Goal: Task Accomplishment & Management: Use online tool/utility

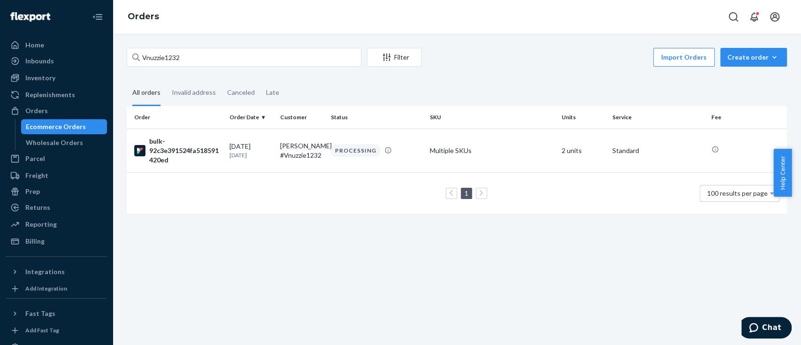
click at [153, 56] on input "Vnuzzie1232" at bounding box center [244, 57] width 235 height 19
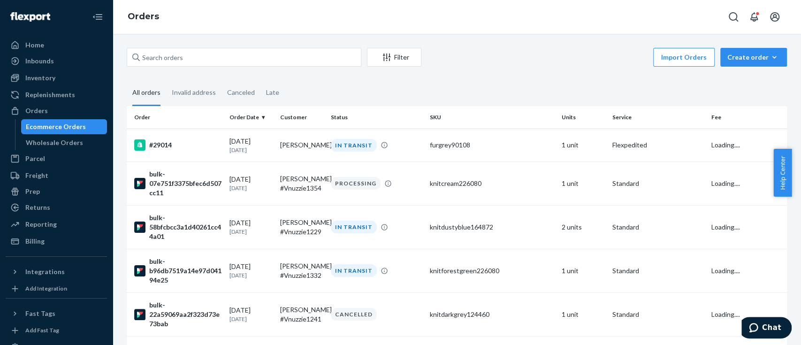
click at [62, 124] on div "Ecommerce Orders" at bounding box center [56, 126] width 60 height 9
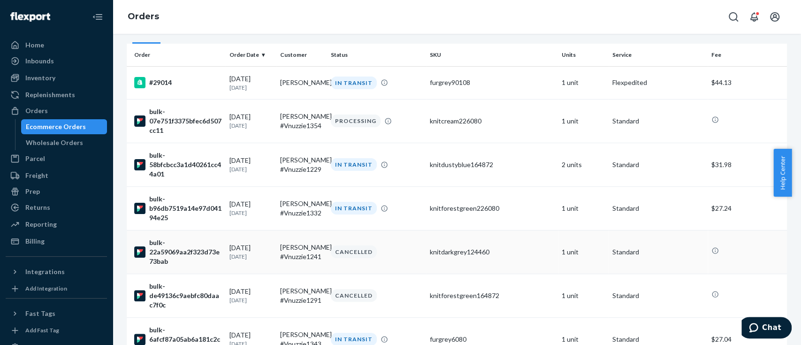
click at [191, 250] on div "bulk-22a59069aa2f323d73e73bab" at bounding box center [178, 252] width 88 height 28
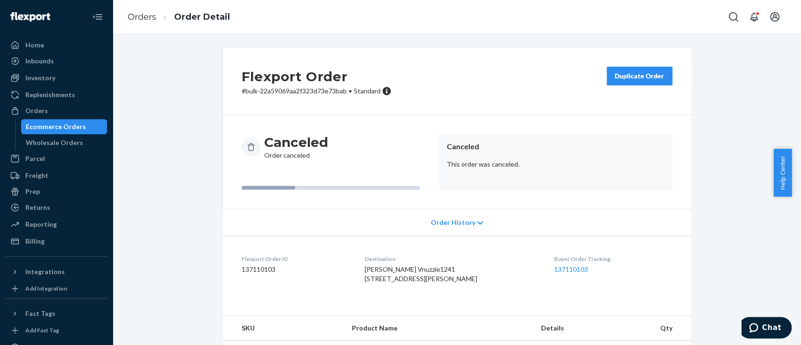
click at [66, 125] on div "Ecommerce Orders" at bounding box center [56, 126] width 60 height 9
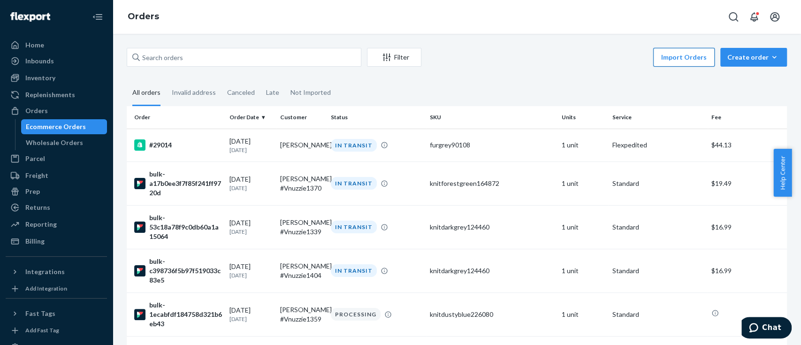
click at [684, 59] on button "Import Orders" at bounding box center [683, 57] width 61 height 19
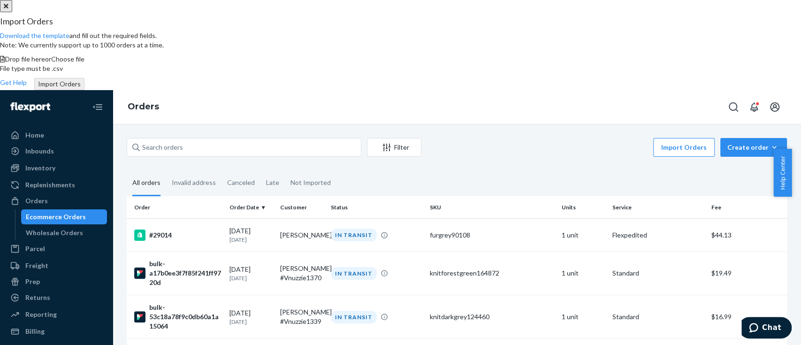
click at [84, 63] on span "Choose file" at bounding box center [67, 59] width 33 height 8
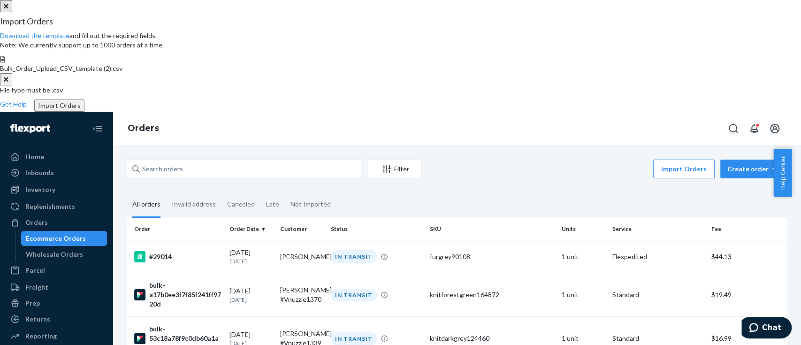
click at [84, 112] on button "Import Orders" at bounding box center [59, 105] width 50 height 12
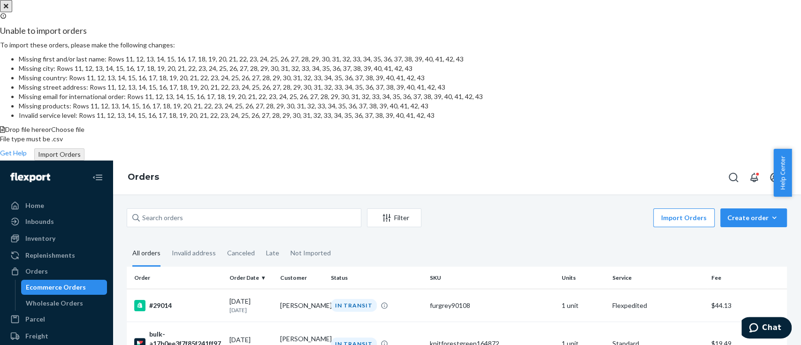
click at [8, 9] on icon "Close" at bounding box center [6, 6] width 5 height 7
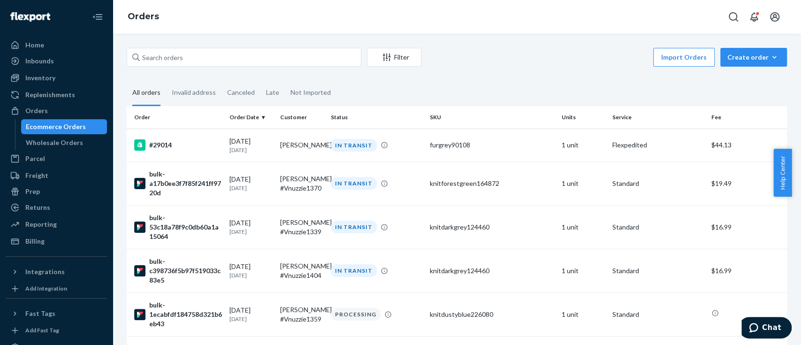
click at [681, 59] on button "Import Orders" at bounding box center [683, 57] width 61 height 19
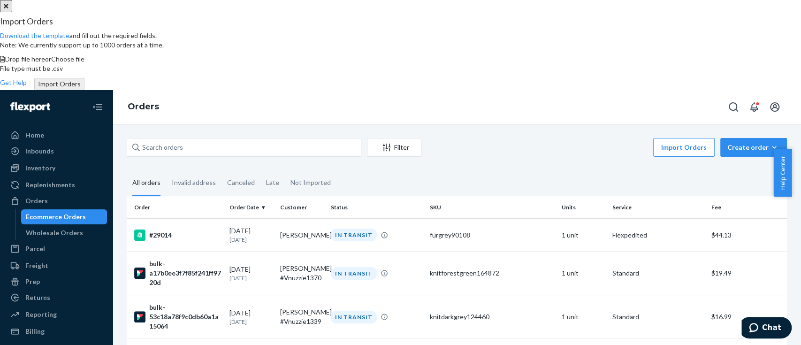
click at [84, 63] on span "Choose file" at bounding box center [67, 59] width 33 height 8
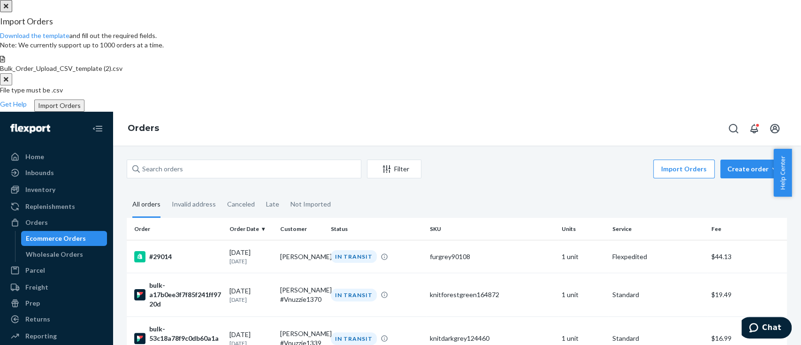
click at [84, 112] on button "Import Orders" at bounding box center [59, 105] width 50 height 12
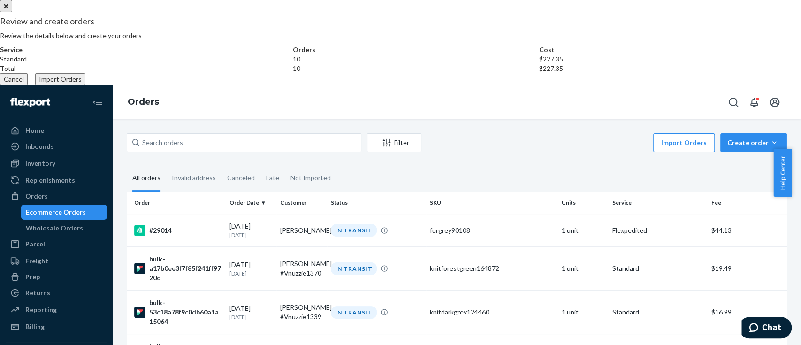
click at [85, 85] on button "Import Orders" at bounding box center [60, 79] width 50 height 12
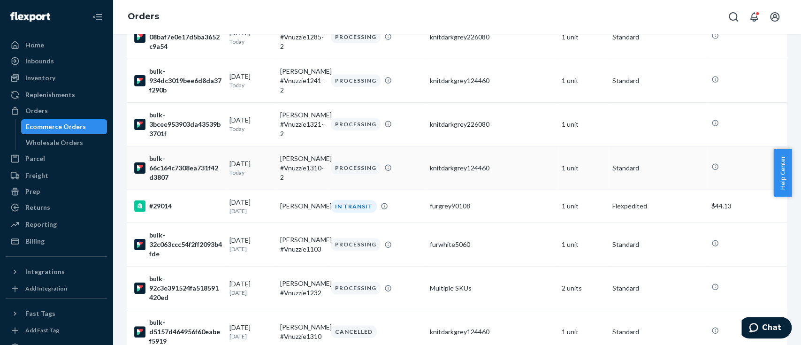
scroll to position [500, 0]
